Goal: Transaction & Acquisition: Purchase product/service

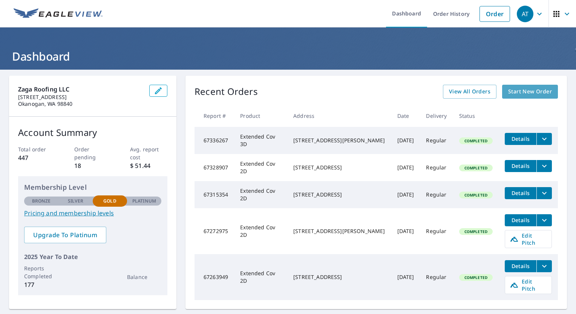
click at [520, 87] on span "Start New Order" at bounding box center [530, 91] width 44 height 9
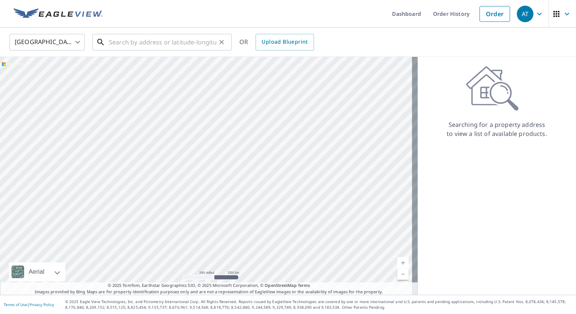
click at [160, 38] on input "text" at bounding box center [162, 42] width 107 height 21
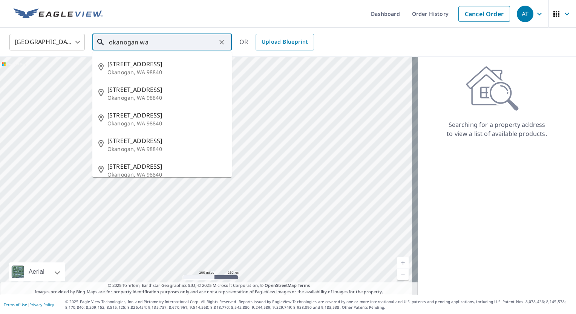
type input "okanogan wa"
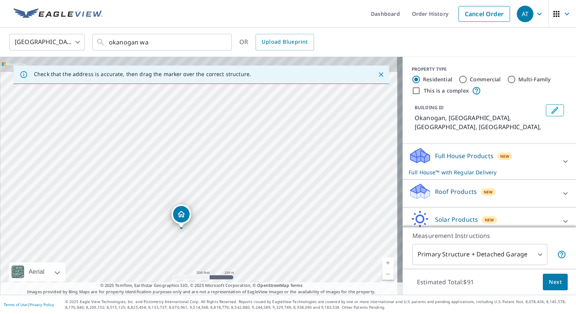
drag, startPoint x: 195, startPoint y: 135, endPoint x: 187, endPoint y: 213, distance: 77.7
click at [186, 225] on div "Okanogan, WA Okanogan, WA" at bounding box center [201, 176] width 403 height 238
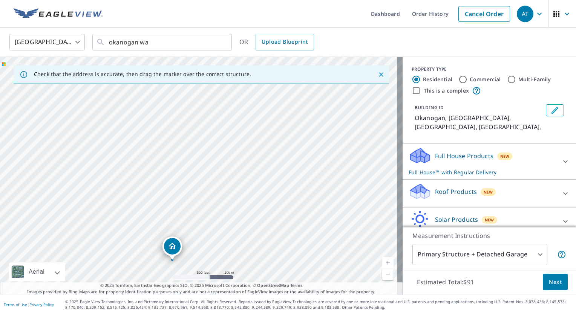
drag, startPoint x: 232, startPoint y: 116, endPoint x: 180, endPoint y: 216, distance: 112.3
click at [176, 221] on div "Okanogan, WA Okanogan, WA" at bounding box center [201, 176] width 403 height 238
click at [179, 219] on div "Okanogan, WA Okanogan, WA" at bounding box center [201, 176] width 403 height 238
drag, startPoint x: 187, startPoint y: 204, endPoint x: 190, endPoint y: 232, distance: 28.1
click at [182, 242] on div "Okanogan, WA Okanogan, WA" at bounding box center [201, 176] width 403 height 238
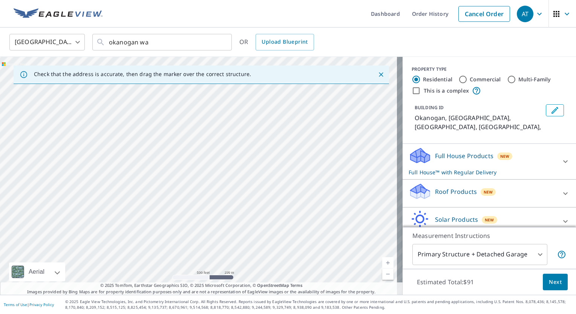
drag, startPoint x: 238, startPoint y: 129, endPoint x: 231, endPoint y: 212, distance: 83.6
click at [212, 236] on div "Okanogan, WA Okanogan, WA" at bounding box center [201, 176] width 403 height 238
drag, startPoint x: 333, startPoint y: 156, endPoint x: 326, endPoint y: 153, distance: 7.3
click at [330, 154] on div "Okanogan, WA Okanogan, WA" at bounding box center [201, 176] width 403 height 238
drag, startPoint x: 221, startPoint y: 210, endPoint x: 221, endPoint y: 222, distance: 11.7
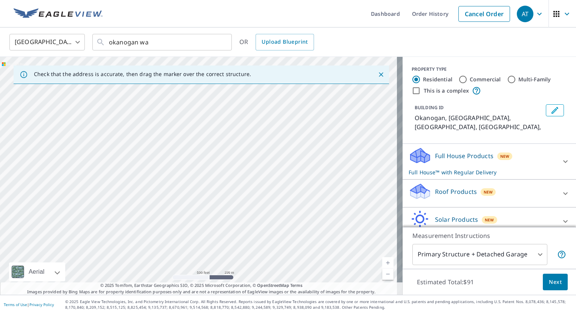
click at [221, 222] on div "Okanogan, WA Okanogan, WA" at bounding box center [201, 176] width 403 height 238
drag, startPoint x: 232, startPoint y: 193, endPoint x: 231, endPoint y: 198, distance: 4.7
click at [231, 198] on div "Okanogan, WA Okanogan, WA" at bounding box center [201, 176] width 403 height 238
drag, startPoint x: 230, startPoint y: 103, endPoint x: 231, endPoint y: 182, distance: 78.4
click at [231, 182] on div "Okanogan, WA Okanogan, WA" at bounding box center [201, 176] width 403 height 238
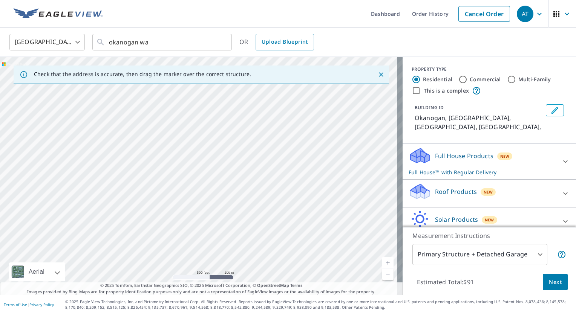
drag, startPoint x: 215, startPoint y: 127, endPoint x: 222, endPoint y: 196, distance: 69.8
click at [222, 196] on div "Okanogan, WA Okanogan, WA" at bounding box center [201, 176] width 403 height 238
drag, startPoint x: 131, startPoint y: 138, endPoint x: 130, endPoint y: 183, distance: 44.9
click at [130, 183] on div "Okanogan, WA Okanogan, WA" at bounding box center [201, 176] width 403 height 238
drag, startPoint x: 77, startPoint y: 174, endPoint x: 80, endPoint y: 180, distance: 6.6
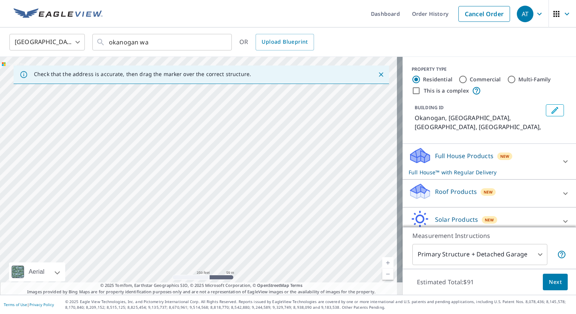
click at [80, 180] on div "Okanogan, WA Okanogan, WA" at bounding box center [201, 176] width 403 height 238
click at [90, 185] on div "Okanogan, WA Okanogan, WA" at bounding box center [201, 176] width 403 height 238
drag, startPoint x: 195, startPoint y: 161, endPoint x: 233, endPoint y: 81, distance: 88.6
click at [233, 81] on div "Check that the address is accurate, then drag the marker over the correct struc…" at bounding box center [201, 176] width 403 height 238
drag, startPoint x: 224, startPoint y: 122, endPoint x: 204, endPoint y: 119, distance: 20.2
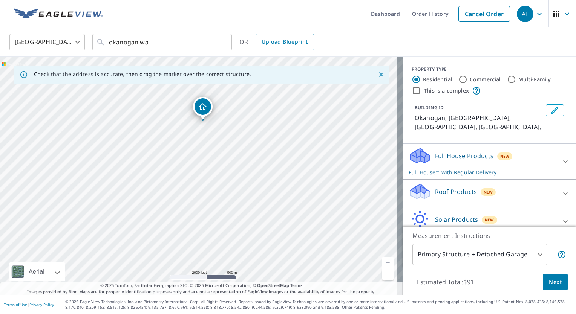
click at [202, 120] on div "Okanogan, WA Okanogan, WA" at bounding box center [201, 176] width 403 height 238
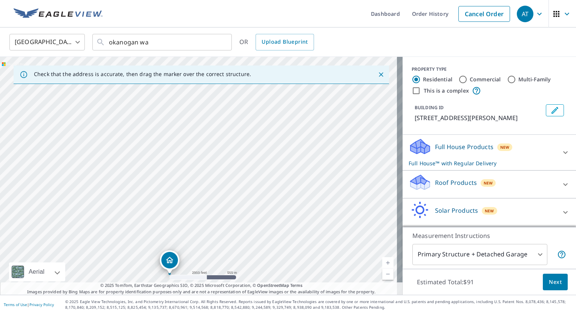
drag, startPoint x: 233, startPoint y: 132, endPoint x: 196, endPoint y: 222, distance: 97.5
click at [196, 222] on div "2919 Parks Dr Okanogan, WA 98840" at bounding box center [201, 176] width 403 height 238
drag, startPoint x: 184, startPoint y: 226, endPoint x: 200, endPoint y: 142, distance: 85.9
drag, startPoint x: 95, startPoint y: 213, endPoint x: 96, endPoint y: 123, distance: 89.4
drag, startPoint x: 141, startPoint y: 219, endPoint x: 224, endPoint y: 40, distance: 197.2
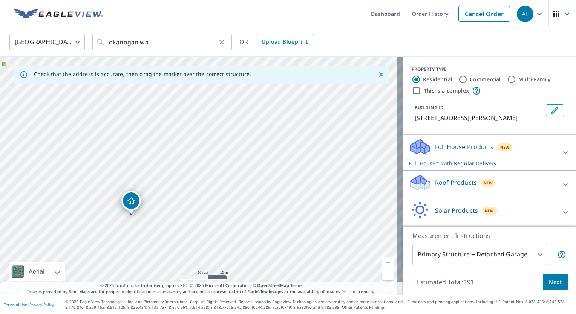
click at [224, 40] on div "United States US ​ okanogan wa ​ OR Upload Blueprint Check that the address is …" at bounding box center [288, 162] width 576 height 268
click at [248, 74] on div "Check that the address is accurate, then drag the marker over the correct struc…" at bounding box center [201, 75] width 375 height 18
click at [267, 104] on div "68 Douglas Rd Okanogan, WA 98840" at bounding box center [201, 176] width 403 height 238
drag, startPoint x: 227, startPoint y: 162, endPoint x: 192, endPoint y: 168, distance: 35.6
click at [443, 153] on div "Full House Products New Full House™ with Regular Delivery" at bounding box center [483, 152] width 148 height 29
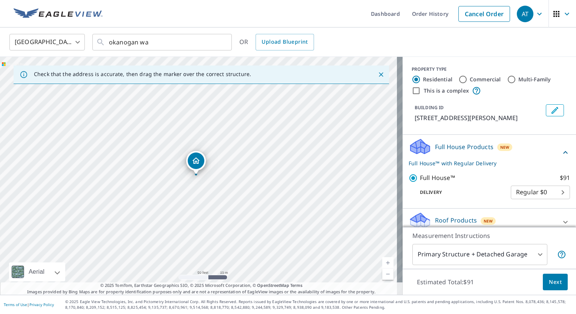
click at [443, 155] on div "Full House Products New Full House™ with Regular Delivery" at bounding box center [485, 152] width 152 height 29
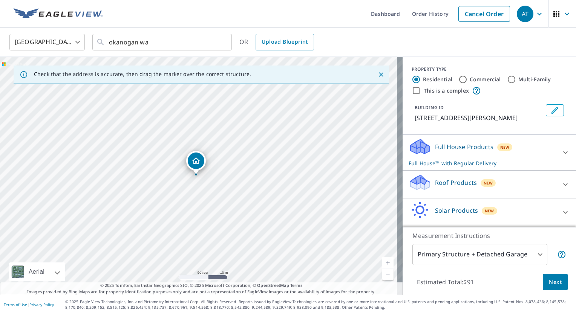
click at [445, 185] on p "Roof Products" at bounding box center [456, 182] width 42 height 9
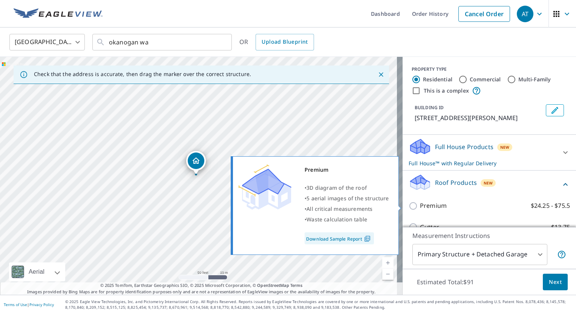
click at [409, 207] on input "Premium $24.25 - $75.5" at bounding box center [414, 206] width 11 height 9
checkbox input "true"
checkbox input "false"
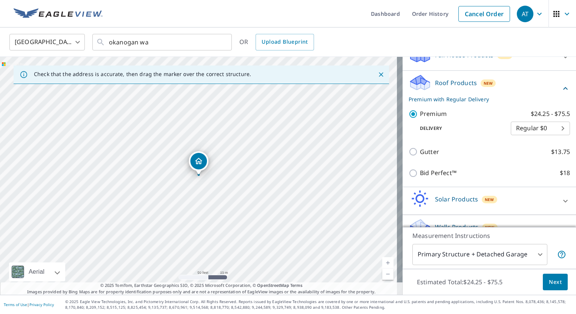
scroll to position [107, 0]
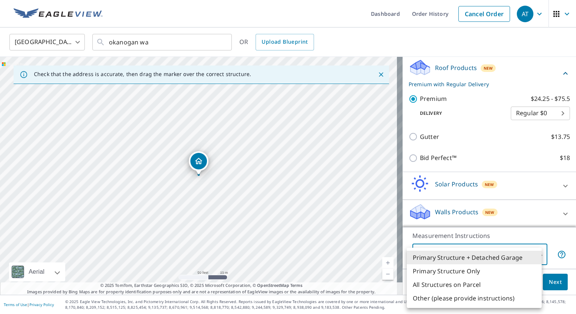
click at [441, 250] on body "AT AT Dashboard Order History Cancel Order AT United States US ​ okanogan wa ​ …" at bounding box center [288, 157] width 576 height 314
click at [457, 271] on li "Primary Structure Only" at bounding box center [474, 272] width 135 height 14
type input "2"
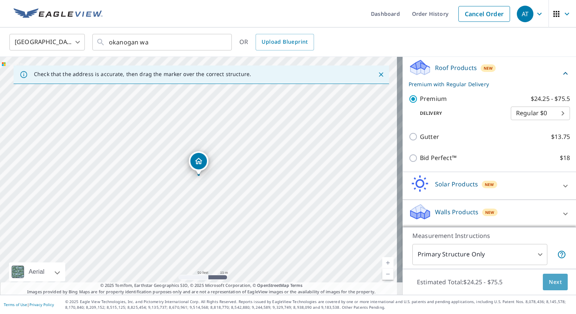
click at [549, 278] on span "Next" at bounding box center [555, 282] width 13 height 9
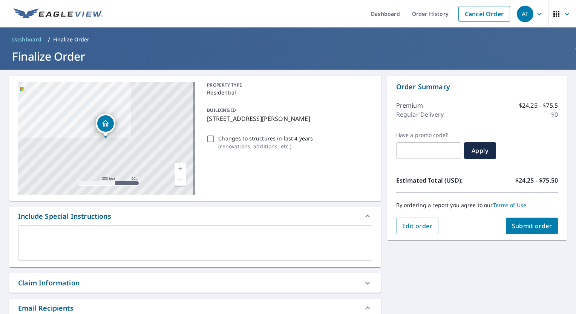
click at [519, 224] on span "Submit order" at bounding box center [532, 226] width 40 height 8
checkbox input "true"
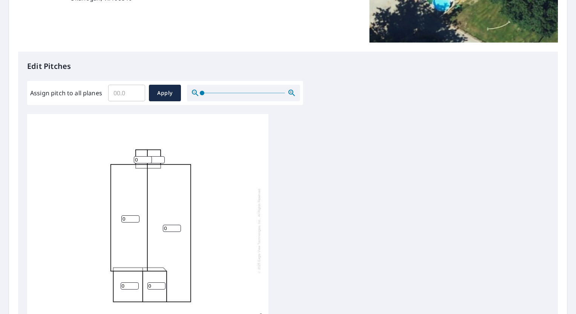
scroll to position [8, 0]
click at [135, 216] on input "1" at bounding box center [130, 219] width 18 height 7
click at [135, 216] on input "2" at bounding box center [130, 219] width 18 height 7
click at [135, 216] on input "3" at bounding box center [130, 219] width 18 height 7
click at [135, 216] on input "4" at bounding box center [130, 219] width 18 height 7
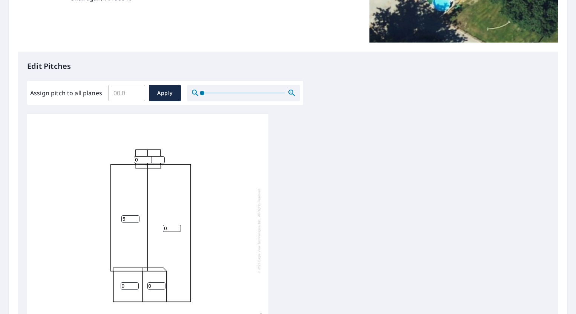
click at [135, 216] on input "5" at bounding box center [130, 219] width 18 height 7
click at [135, 216] on input "6" at bounding box center [130, 219] width 18 height 7
type input "7"
click at [135, 216] on input "7" at bounding box center [130, 219] width 18 height 7
click at [169, 225] on input "0" at bounding box center [172, 228] width 18 height 7
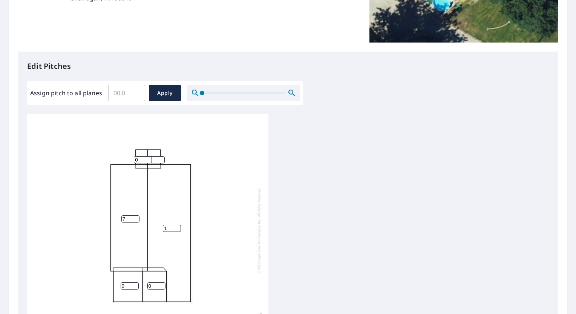
click at [178, 225] on input "1" at bounding box center [172, 228] width 18 height 7
click at [178, 225] on input "2" at bounding box center [172, 228] width 18 height 7
click at [178, 225] on input "3" at bounding box center [172, 228] width 18 height 7
click at [178, 225] on input "4" at bounding box center [172, 228] width 18 height 7
click at [178, 225] on input "5" at bounding box center [172, 228] width 18 height 7
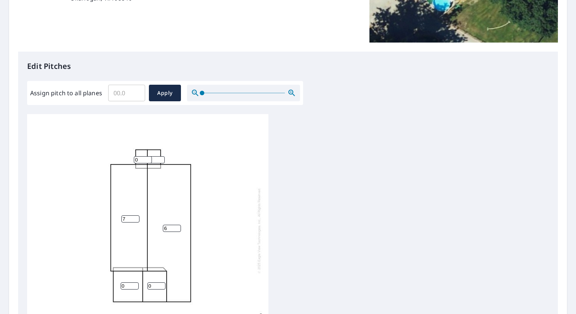
click at [178, 225] on input "6" at bounding box center [172, 228] width 18 height 7
type input "7"
click at [178, 225] on input "7" at bounding box center [172, 228] width 18 height 7
click at [155, 283] on input "0" at bounding box center [156, 286] width 18 height 7
click at [162, 283] on input "1" at bounding box center [156, 286] width 18 height 7
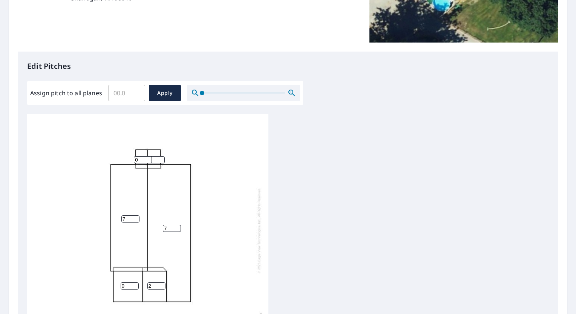
click at [162, 283] on input "2" at bounding box center [156, 286] width 18 height 7
click at [162, 283] on input "3" at bounding box center [156, 286] width 18 height 7
type input "4"
click at [162, 283] on input "4" at bounding box center [156, 286] width 18 height 7
click at [130, 285] on div "7 7 0 4 0 0" at bounding box center [147, 230] width 241 height 237
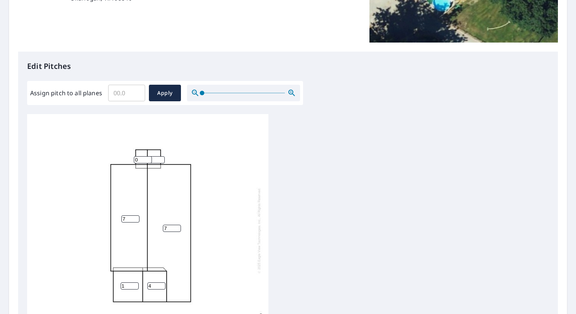
click at [134, 283] on input "1" at bounding box center [130, 286] width 18 height 7
type input "2"
click at [134, 283] on input "2" at bounding box center [130, 286] width 18 height 7
click at [147, 156] on input "1" at bounding box center [143, 159] width 18 height 7
click at [147, 156] on input "2" at bounding box center [143, 159] width 18 height 7
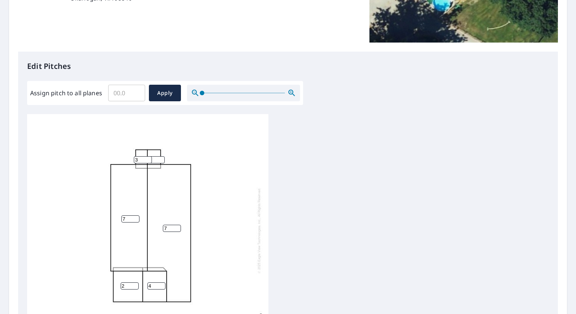
click at [147, 156] on input "3" at bounding box center [143, 159] width 18 height 7
click at [147, 156] on input "4" at bounding box center [143, 159] width 18 height 7
click at [148, 156] on input "5" at bounding box center [143, 159] width 18 height 7
type input "6"
click at [148, 156] on input "6" at bounding box center [143, 159] width 18 height 7
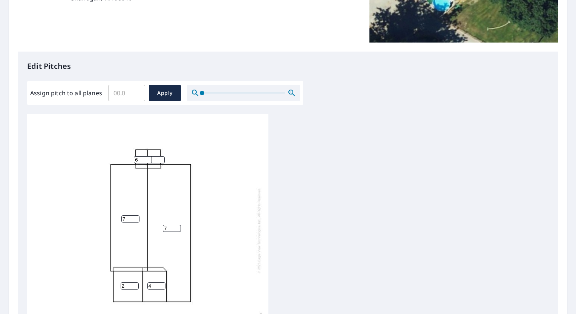
click at [159, 156] on input "1" at bounding box center [156, 159] width 18 height 7
click at [159, 156] on input "2" at bounding box center [156, 159] width 18 height 7
click at [159, 156] on input "3" at bounding box center [156, 159] width 18 height 7
click at [161, 156] on input "4" at bounding box center [156, 159] width 18 height 7
click at [161, 156] on input "5" at bounding box center [156, 159] width 18 height 7
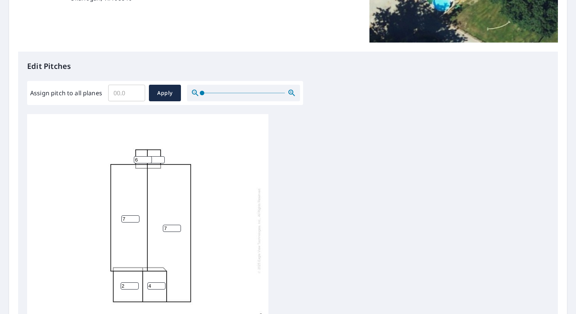
click at [161, 157] on input "4" at bounding box center [156, 159] width 18 height 7
click at [162, 156] on input "5" at bounding box center [156, 159] width 18 height 7
click at [160, 145] on div "7 7 2 4 5 6" at bounding box center [147, 230] width 241 height 237
click at [160, 156] on input "4" at bounding box center [156, 159] width 18 height 7
click at [160, 156] on input "3" at bounding box center [156, 159] width 18 height 7
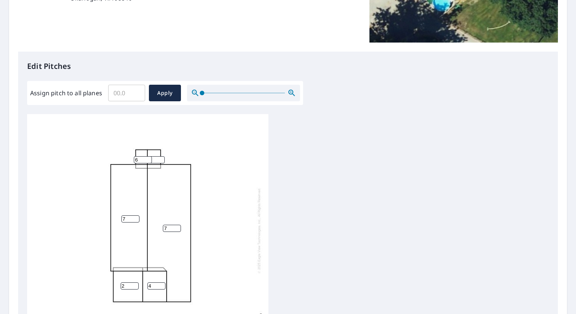
click at [160, 156] on input "2" at bounding box center [156, 159] width 18 height 7
click at [160, 156] on input "1" at bounding box center [156, 159] width 18 height 7
type input "0"
click at [160, 156] on input "0" at bounding box center [156, 159] width 18 height 7
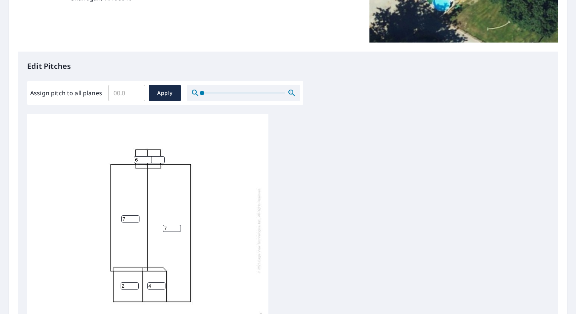
click at [160, 156] on input "0" at bounding box center [156, 159] width 18 height 7
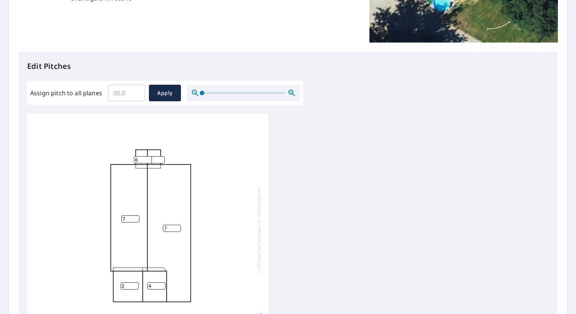
click at [160, 156] on input "0" at bounding box center [156, 159] width 18 height 7
click at [159, 156] on input "0" at bounding box center [156, 159] width 18 height 7
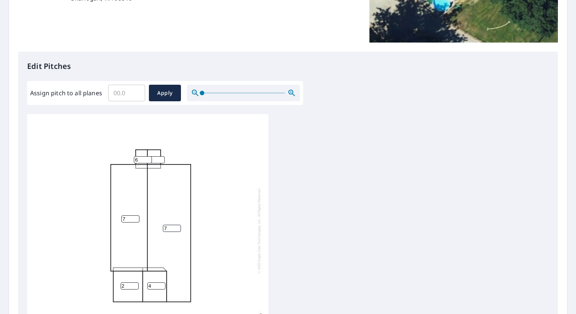
click at [159, 156] on input "0" at bounding box center [156, 159] width 18 height 7
click at [150, 156] on input "5" at bounding box center [143, 159] width 18 height 7
click at [150, 156] on input "4" at bounding box center [143, 159] width 18 height 7
click at [150, 156] on input "3" at bounding box center [143, 159] width 18 height 7
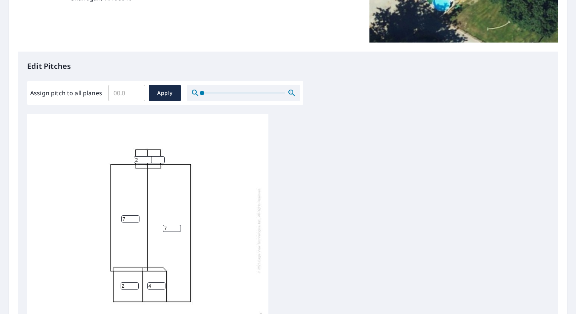
click at [150, 156] on input "2" at bounding box center [143, 159] width 18 height 7
click at [150, 156] on input "1" at bounding box center [143, 159] width 18 height 7
click at [150, 156] on input "0" at bounding box center [143, 159] width 18 height 7
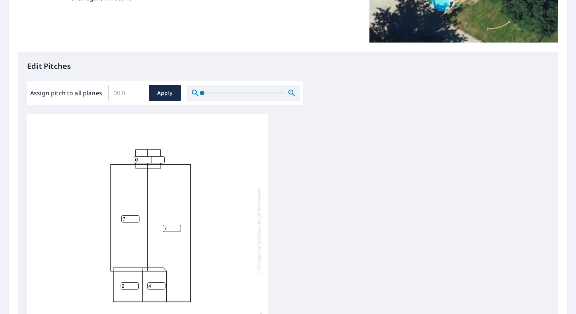
click at [150, 156] on input "0" at bounding box center [143, 159] width 18 height 7
click at [150, 156] on input "1" at bounding box center [143, 159] width 18 height 7
click at [150, 156] on input "2" at bounding box center [143, 159] width 18 height 7
click at [150, 156] on input "3" at bounding box center [143, 159] width 18 height 7
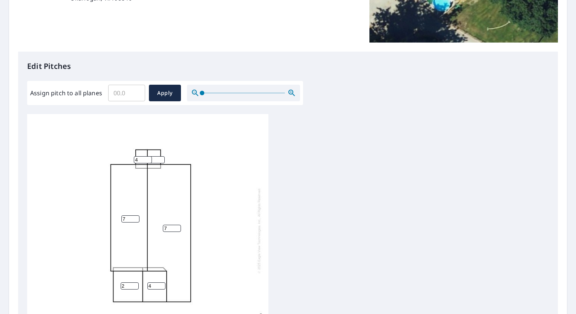
click at [150, 156] on input "4" at bounding box center [143, 159] width 18 height 7
click at [150, 156] on input "5" at bounding box center [143, 159] width 18 height 7
type input "6"
click at [150, 156] on input "6" at bounding box center [143, 159] width 18 height 7
click at [161, 156] on input "1" at bounding box center [156, 159] width 18 height 7
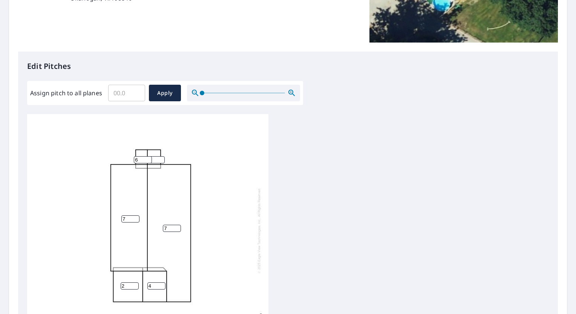
click at [161, 156] on input "2" at bounding box center [156, 159] width 18 height 7
click at [161, 156] on input "3" at bounding box center [156, 159] width 18 height 7
click at [161, 156] on input "4" at bounding box center [156, 159] width 18 height 7
click at [161, 156] on input "5" at bounding box center [156, 159] width 18 height 7
type input "6"
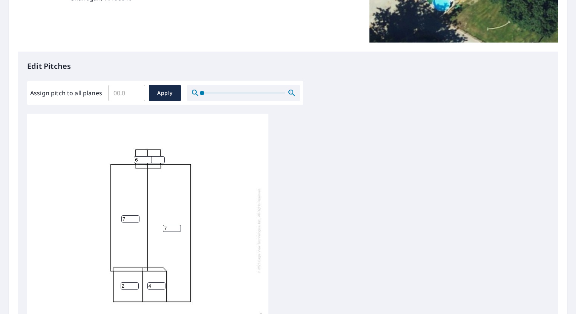
click at [161, 156] on input "6" at bounding box center [156, 159] width 18 height 7
click at [162, 95] on span "Apply" at bounding box center [165, 93] width 20 height 9
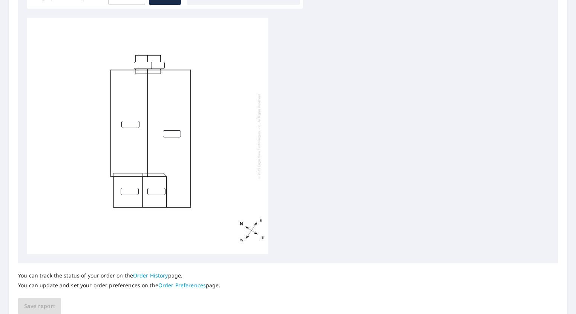
scroll to position [169, 0]
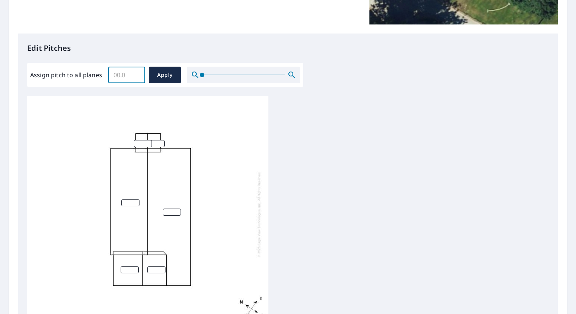
click at [130, 75] on input "Assign pitch to all planes" at bounding box center [126, 74] width 37 height 21
type input "6"
click at [160, 76] on span "Apply" at bounding box center [165, 74] width 20 height 9
type input "6"
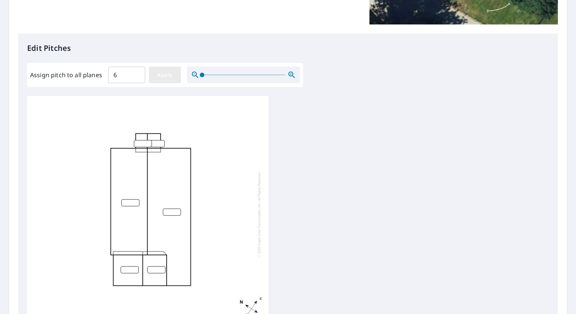
type input "6"
click at [136, 205] on input "5" at bounding box center [130, 202] width 18 height 7
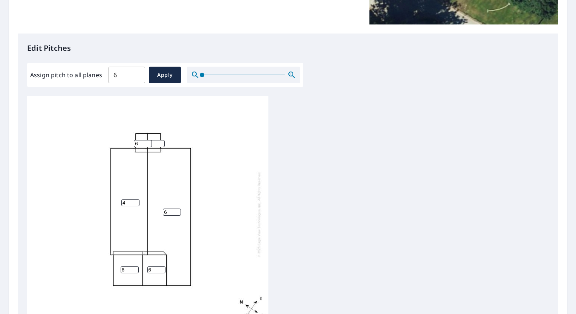
click at [136, 205] on input "4" at bounding box center [130, 202] width 18 height 7
click at [135, 201] on input "5" at bounding box center [130, 202] width 18 height 7
click at [135, 201] on input "6" at bounding box center [130, 202] width 18 height 7
type input "7"
click at [135, 201] on input "7" at bounding box center [130, 202] width 18 height 7
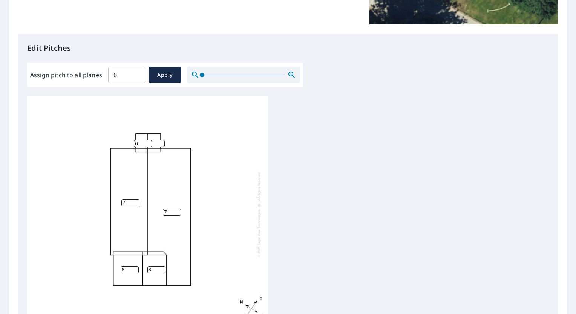
click at [176, 211] on input "7" at bounding box center [172, 212] width 18 height 7
click at [176, 211] on input "8" at bounding box center [172, 212] width 18 height 7
type input "7"
click at [176, 215] on input "7" at bounding box center [172, 212] width 18 height 7
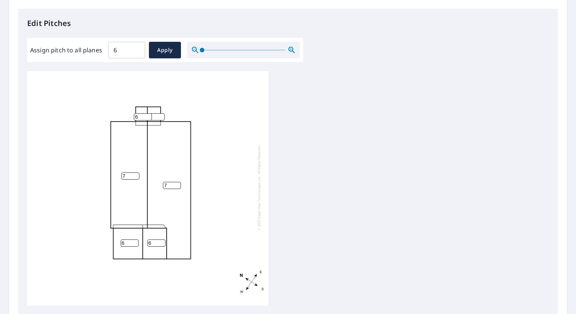
scroll to position [207, 0]
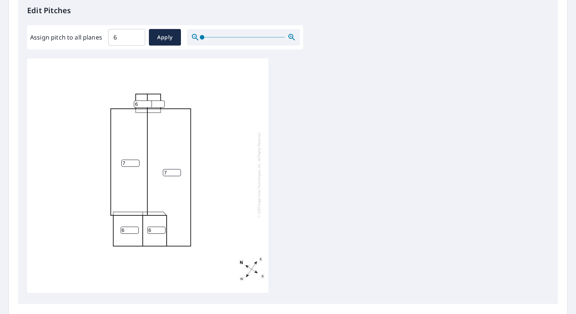
click at [156, 227] on input "6" at bounding box center [156, 230] width 18 height 7
click at [161, 227] on input "5" at bounding box center [156, 230] width 18 height 7
type input "4"
click at [161, 227] on input "4" at bounding box center [156, 230] width 18 height 7
click at [136, 227] on input "5" at bounding box center [130, 230] width 18 height 7
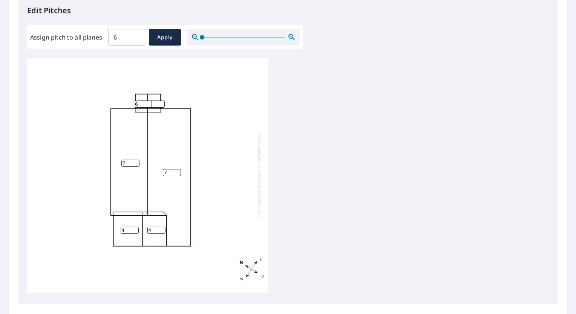
click at [136, 227] on input "4" at bounding box center [130, 230] width 18 height 7
click at [136, 227] on input "3" at bounding box center [130, 230] width 18 height 7
type input "2"
click at [136, 227] on input "2" at bounding box center [130, 230] width 18 height 7
click at [152, 32] on button "Apply" at bounding box center [165, 37] width 32 height 17
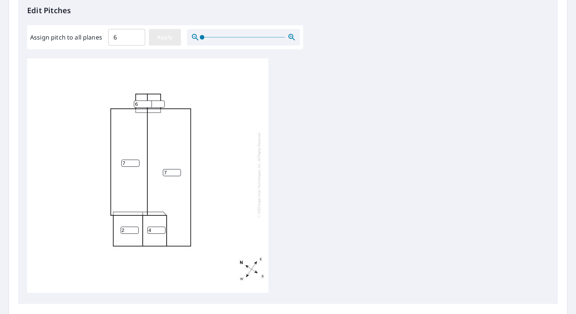
type input "6"
type input "7"
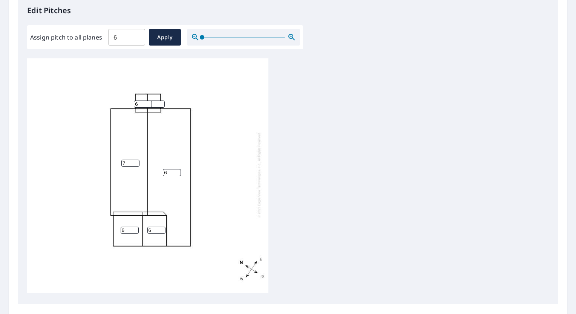
click at [137, 160] on input "7" at bounding box center [130, 163] width 18 height 7
type input "7"
click at [176, 169] on input "7" at bounding box center [172, 172] width 18 height 7
click at [134, 227] on input "5" at bounding box center [130, 230] width 18 height 7
click at [134, 227] on input "4" at bounding box center [130, 230] width 18 height 7
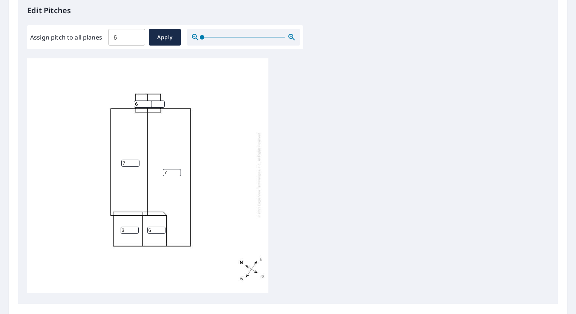
click at [134, 227] on input "3" at bounding box center [130, 230] width 18 height 7
type input "2"
click at [134, 227] on input "2" at bounding box center [130, 230] width 18 height 7
click at [161, 227] on input "5" at bounding box center [156, 230] width 18 height 7
type input "4"
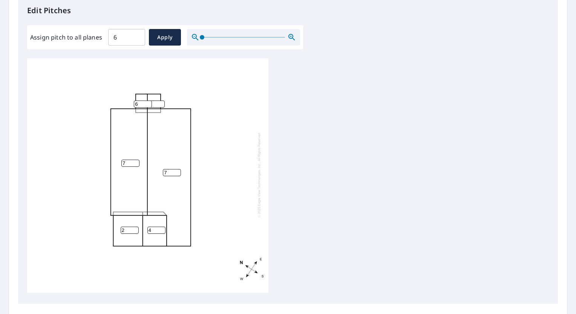
click at [161, 227] on input "4" at bounding box center [156, 230] width 18 height 7
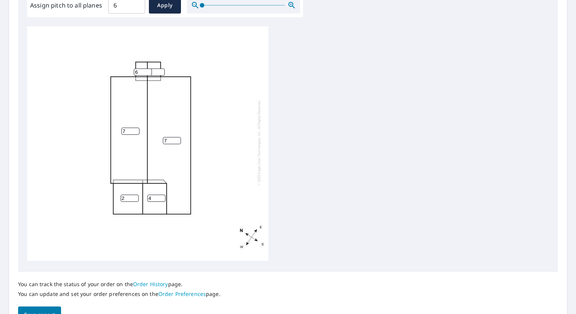
scroll to position [282, 0]
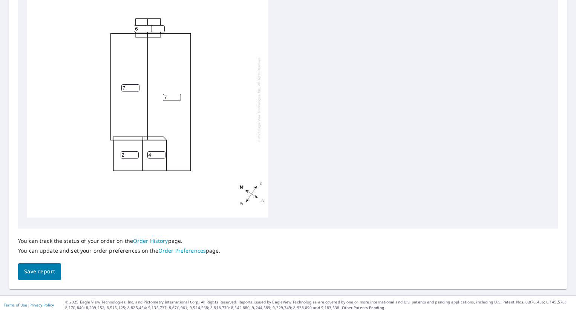
click at [33, 271] on span "Save report" at bounding box center [39, 271] width 31 height 9
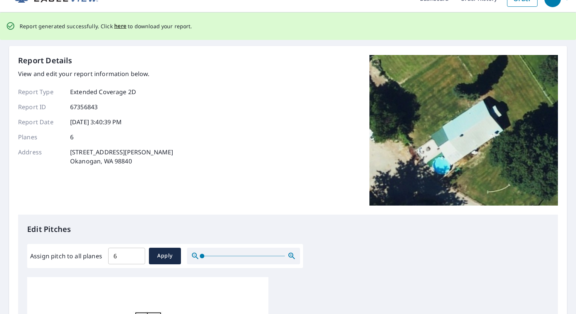
scroll to position [0, 0]
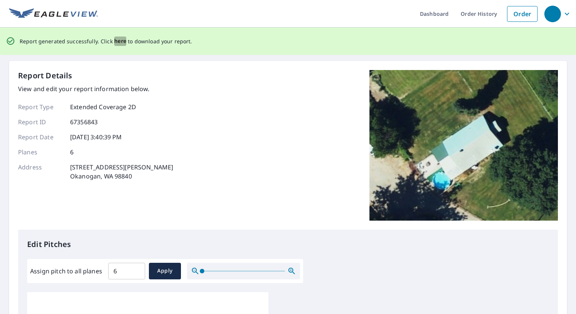
click at [118, 40] on span "here" at bounding box center [120, 41] width 12 height 9
